Goal: Transaction & Acquisition: Purchase product/service

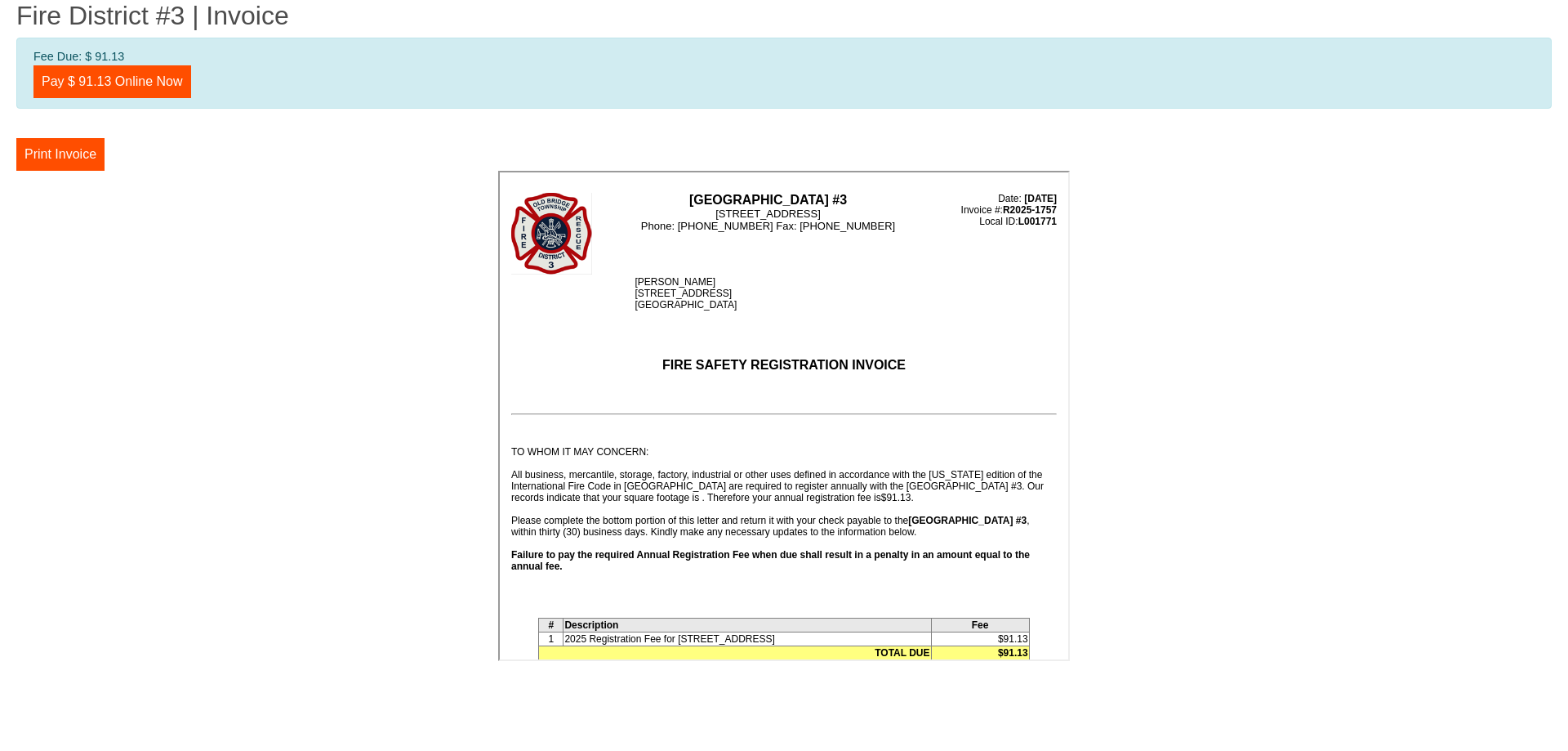
scroll to position [245, 0]
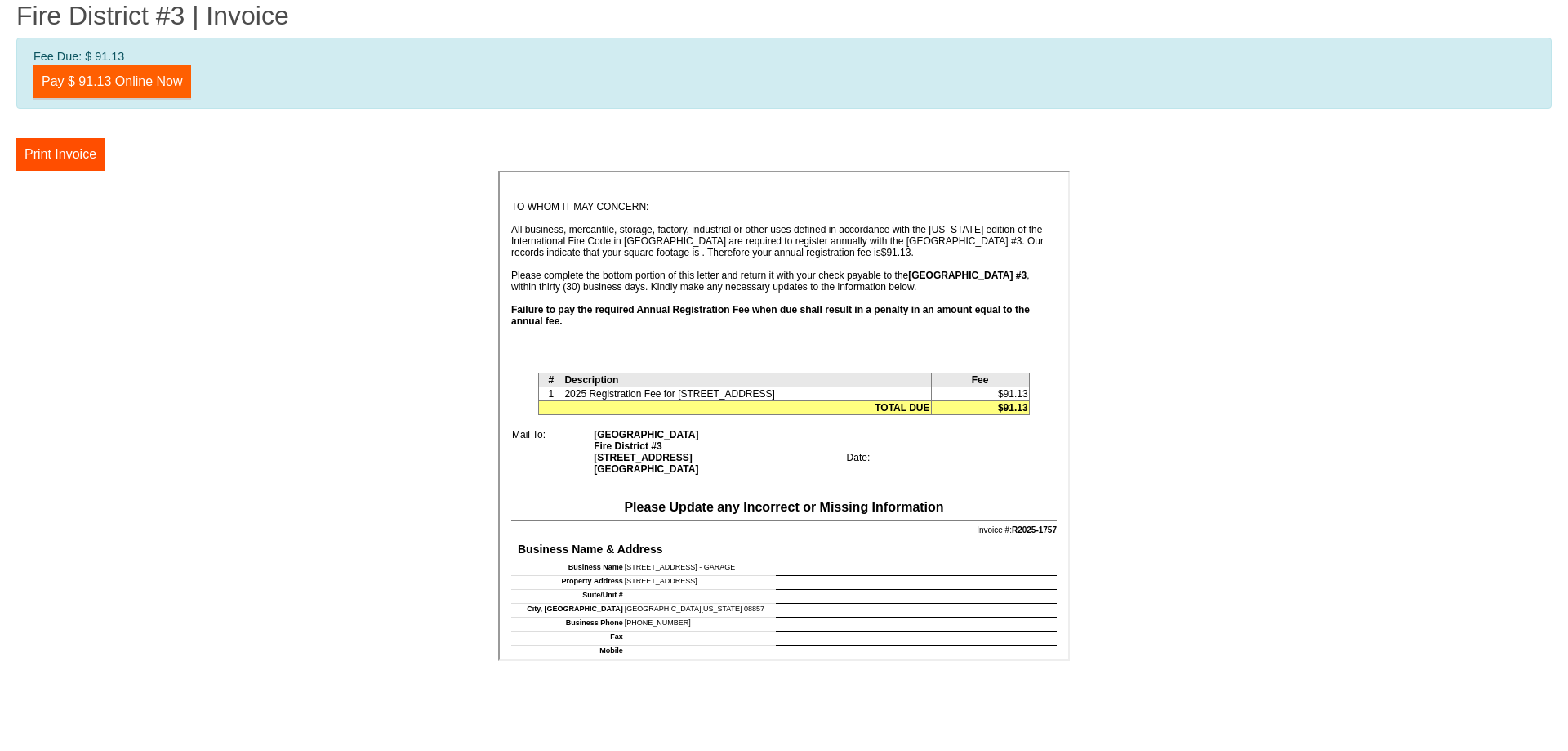
click at [92, 85] on link "Pay $ 91.13 Online Now" at bounding box center [111, 82] width 157 height 33
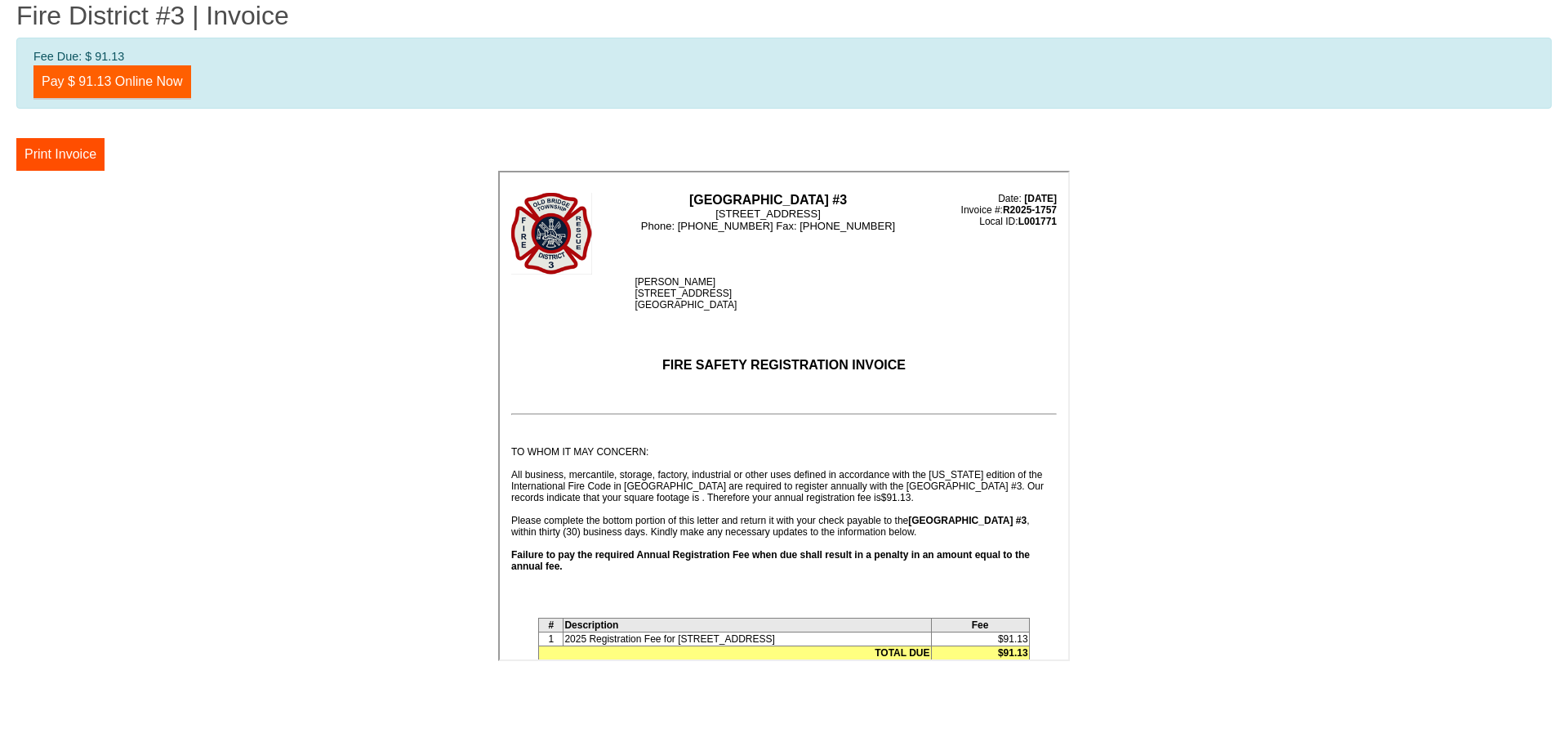
click at [126, 83] on link "Pay $ 91.13 Online Now" at bounding box center [111, 82] width 157 height 33
